Goal: Information Seeking & Learning: Understand process/instructions

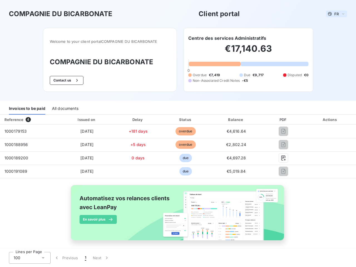
click at [334, 14] on span "FR" at bounding box center [336, 14] width 4 height 4
click at [63, 80] on button "Contact us" at bounding box center [67, 80] width 34 height 9
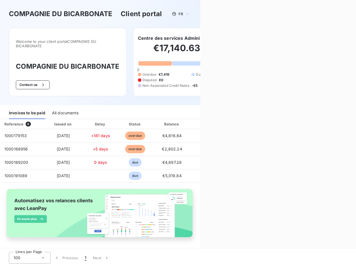
click at [27, 109] on div "Invoices to be paid" at bounding box center [27, 113] width 36 height 12
click at [65, 109] on div "All documents" at bounding box center [65, 113] width 26 height 12
